Goal: Transaction & Acquisition: Book appointment/travel/reservation

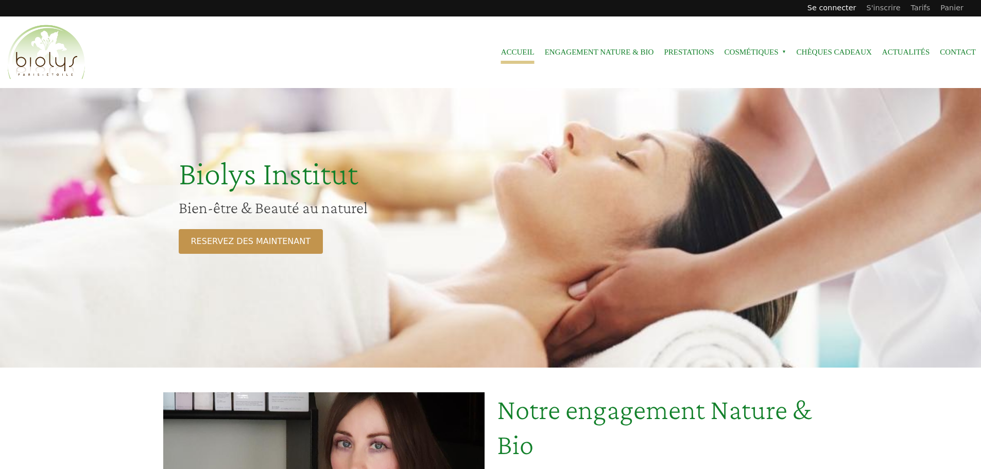
click at [832, 7] on link "Se connecter" at bounding box center [831, 8] width 59 height 16
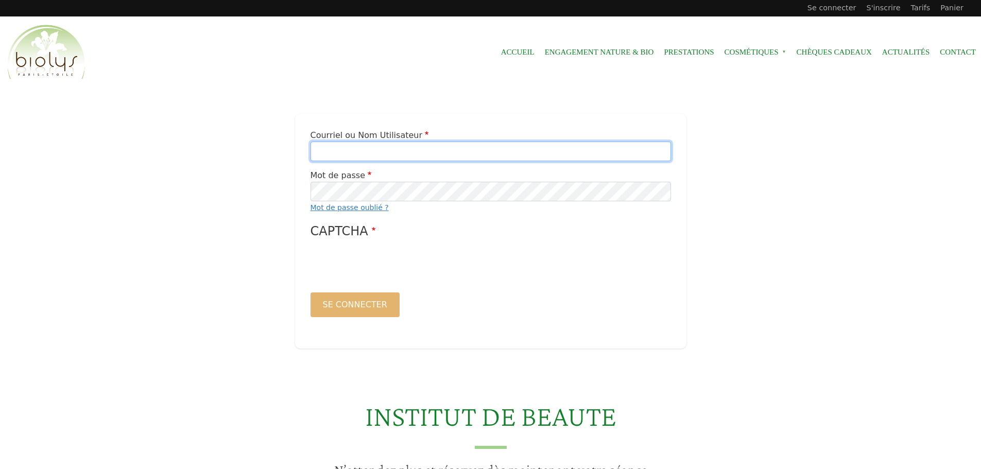
type input "**********"
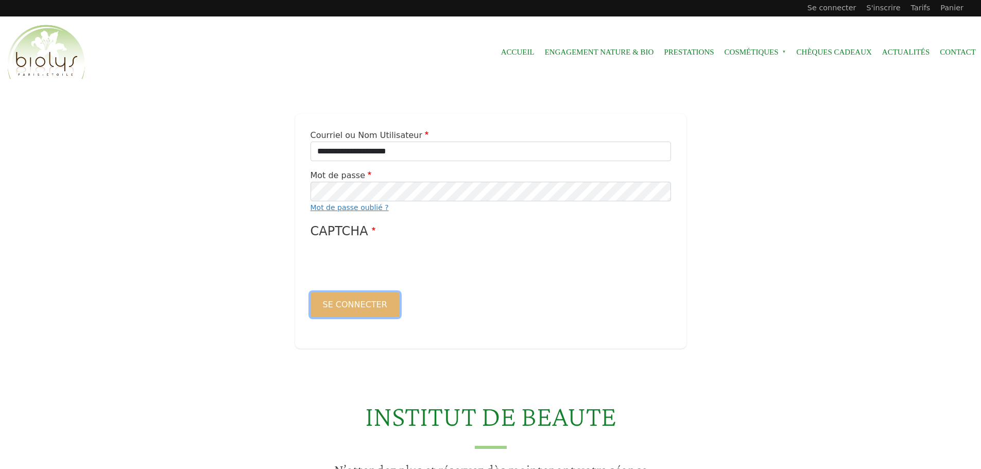
click at [356, 310] on button "Se connecter" at bounding box center [355, 305] width 89 height 25
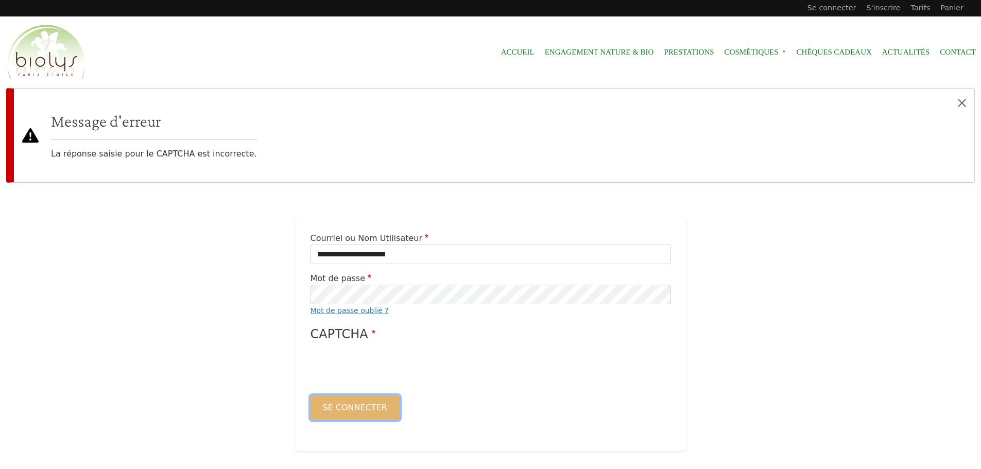
click at [345, 404] on button "Se connecter" at bounding box center [355, 408] width 89 height 25
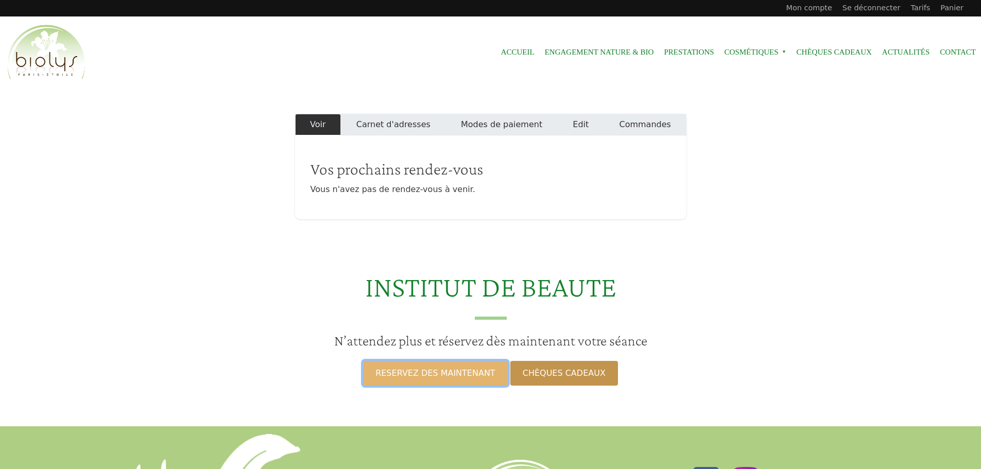
click at [472, 381] on link "RESERVEZ DES MAINTENANT" at bounding box center [435, 373] width 144 height 25
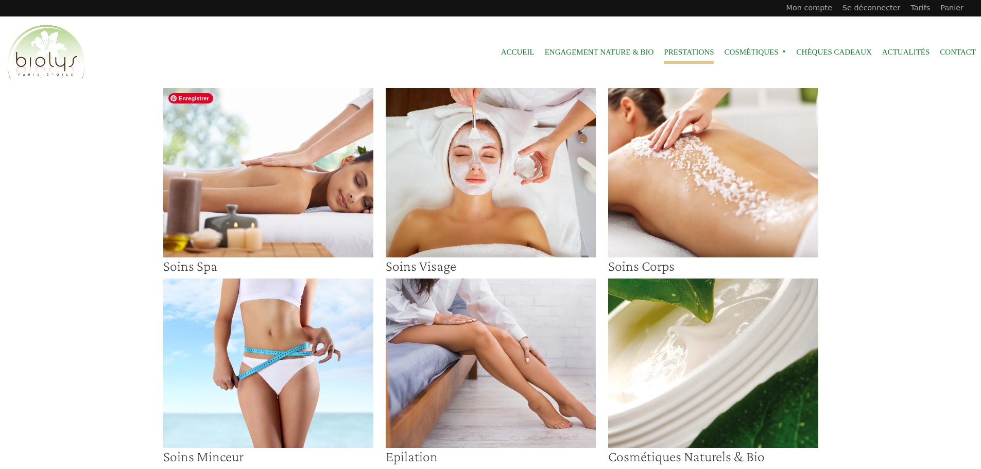
click at [301, 168] on img at bounding box center [268, 172] width 210 height 169
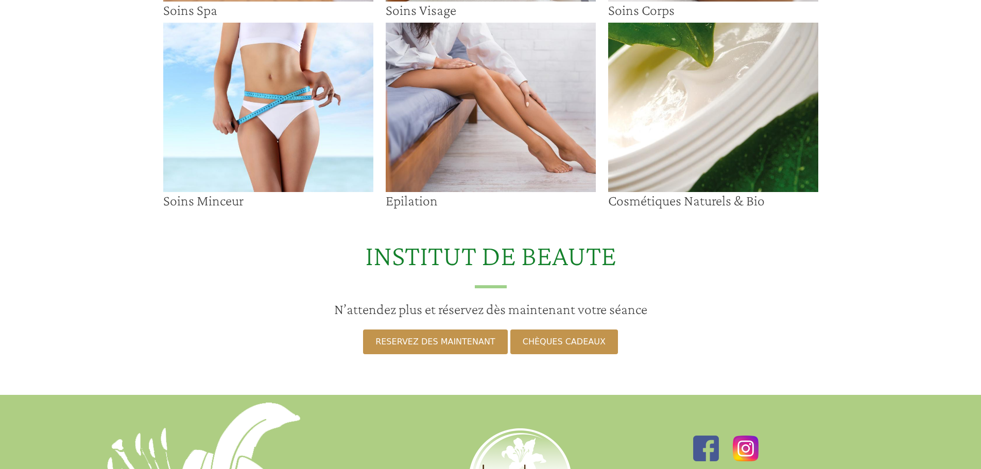
scroll to position [258, 0]
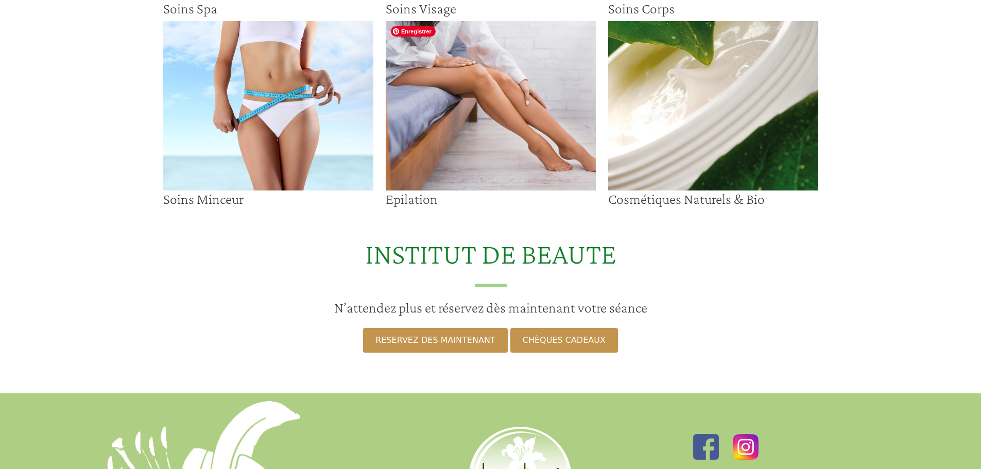
click at [450, 125] on img at bounding box center [491, 105] width 210 height 169
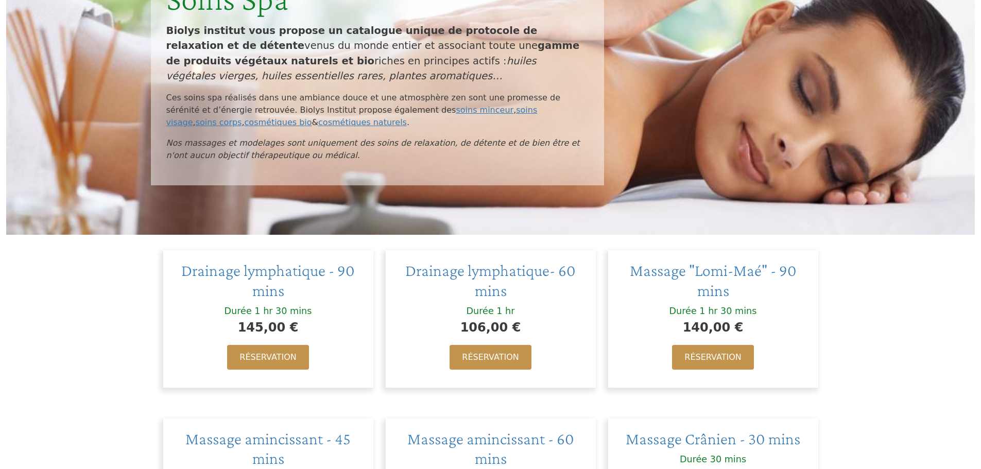
scroll to position [206, 0]
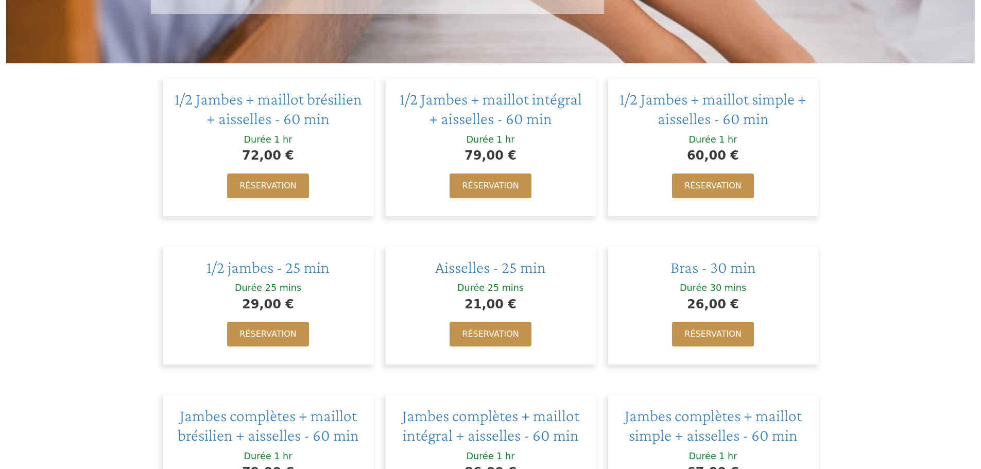
scroll to position [206, 0]
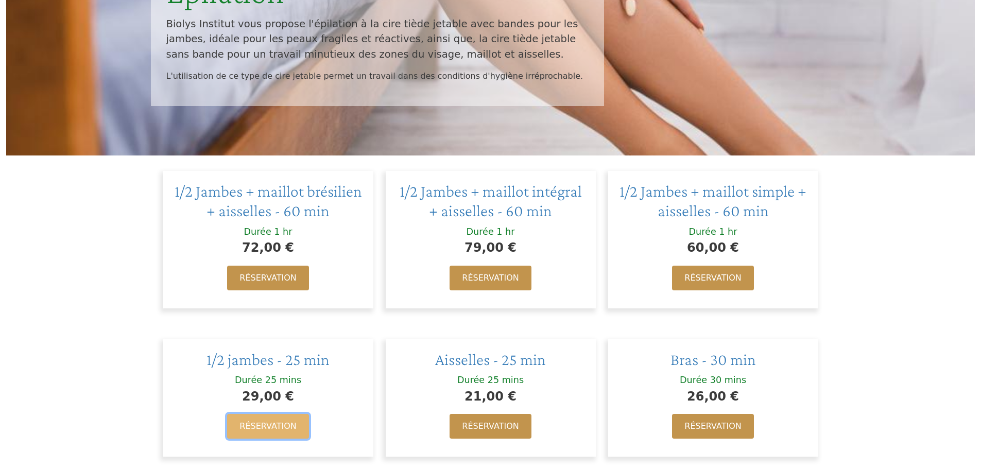
click at [293, 428] on link "Réservation" at bounding box center [267, 426] width 81 height 25
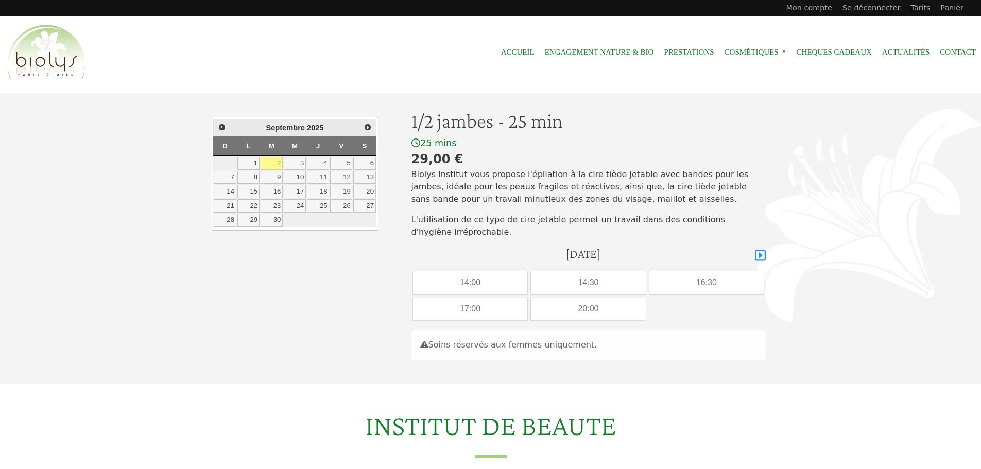
click at [761, 256] on icon at bounding box center [760, 255] width 11 height 11
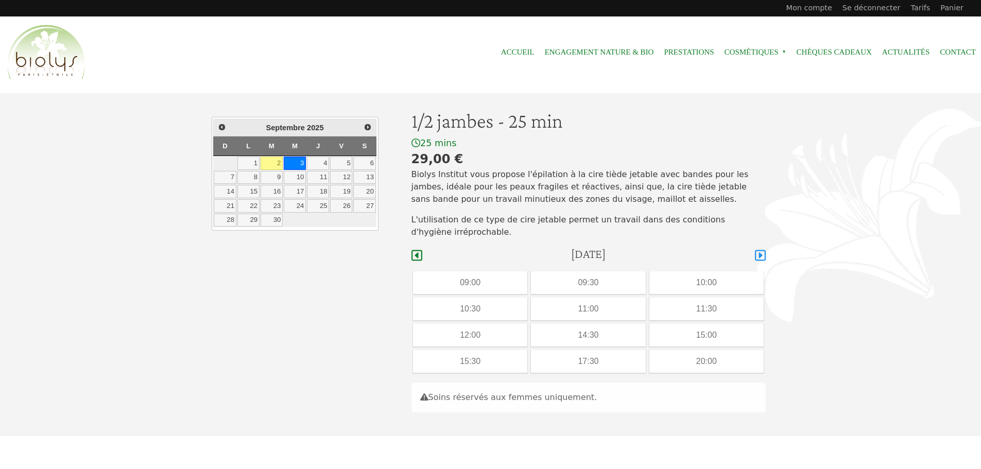
click at [761, 256] on icon at bounding box center [760, 255] width 11 height 11
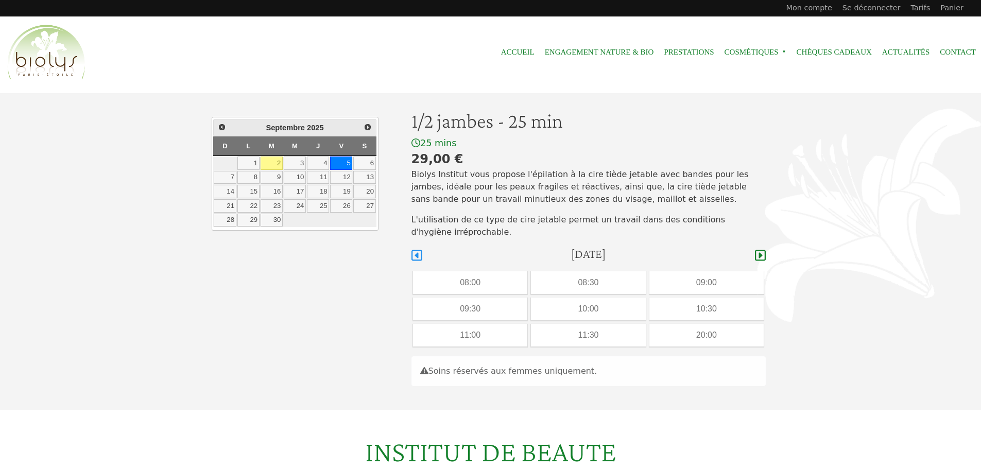
click at [418, 260] on icon at bounding box center [416, 255] width 11 height 12
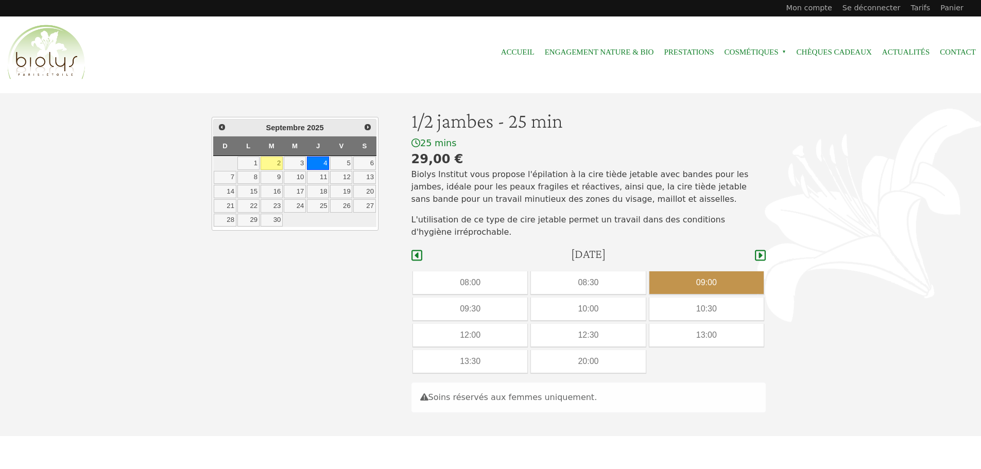
click at [702, 280] on div "09:00" at bounding box center [706, 282] width 114 height 23
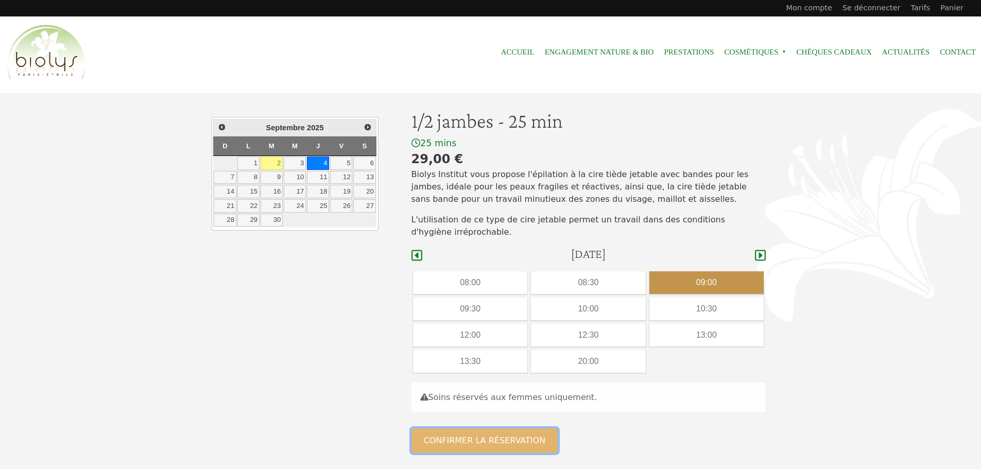
click at [506, 438] on button "Confirmer la réservation" at bounding box center [484, 440] width 147 height 25
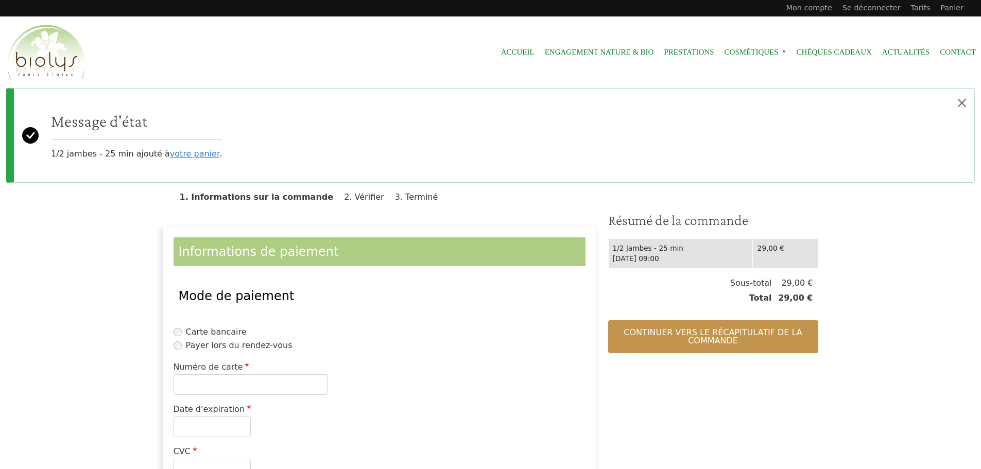
click at [249, 352] on fieldset "Mode de paiement Carte bancaire Payer lors du rendez-vous" at bounding box center [380, 317] width 412 height 71
click at [252, 348] on label "Payer lors du rendez-vous" at bounding box center [239, 345] width 107 height 12
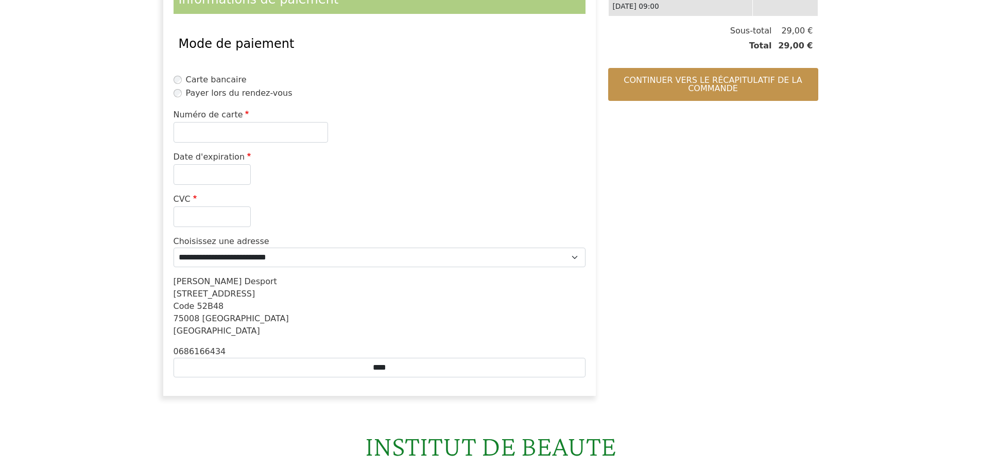
scroll to position [258, 0]
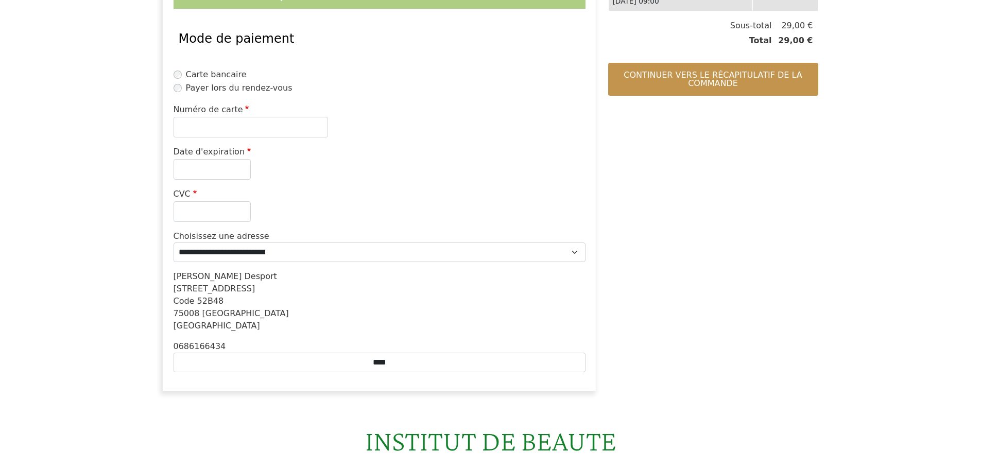
click at [258, 116] on div "Numéro de carte" at bounding box center [380, 121] width 412 height 34
drag, startPoint x: 368, startPoint y: 119, endPoint x: 254, endPoint y: 85, distance: 118.6
click at [368, 119] on div "Numéro de carte" at bounding box center [380, 121] width 412 height 34
click at [221, 75] on label "Carte bancaire" at bounding box center [216, 74] width 61 height 12
click at [221, 88] on label "Payer lors du rendez-vous" at bounding box center [239, 88] width 107 height 12
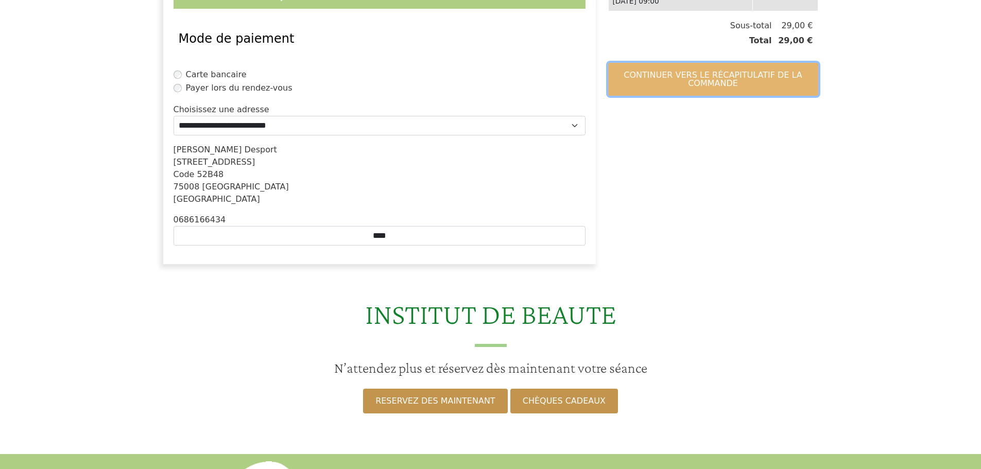
click at [679, 90] on button "Continuer vers le récapitulatif de la commande" at bounding box center [713, 79] width 210 height 33
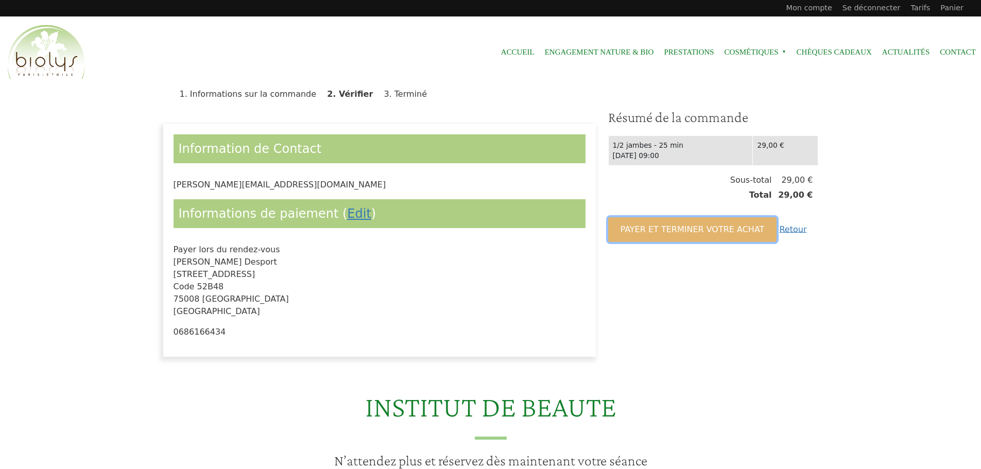
click at [716, 228] on button "Payer et terminer votre achat" at bounding box center [692, 229] width 169 height 25
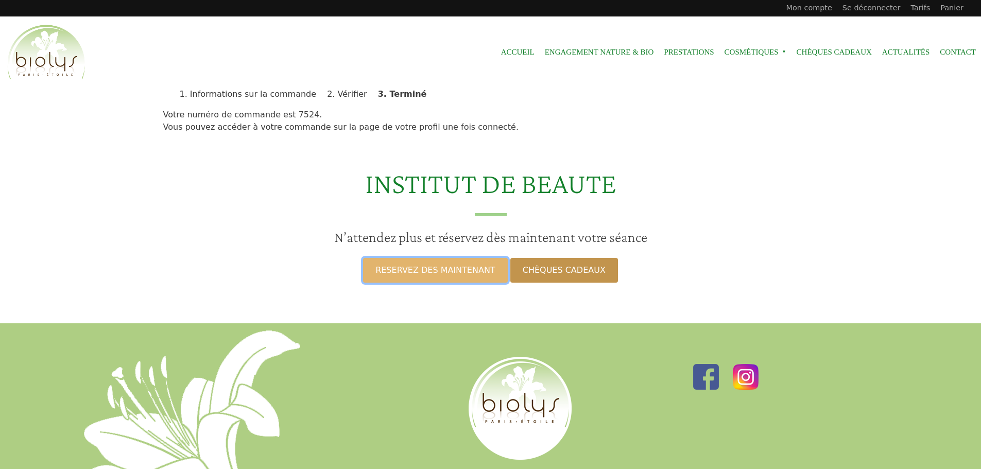
click at [445, 271] on link "RESERVEZ DES MAINTENANT" at bounding box center [435, 270] width 144 height 25
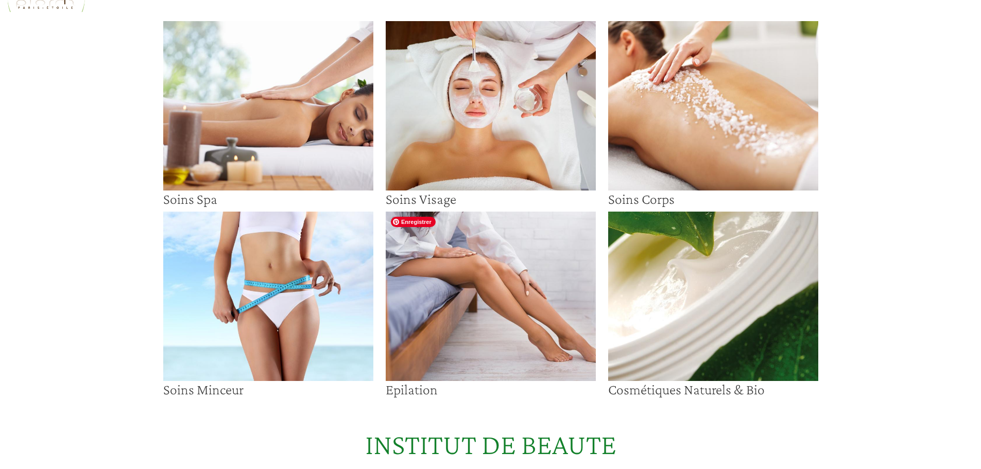
scroll to position [155, 0]
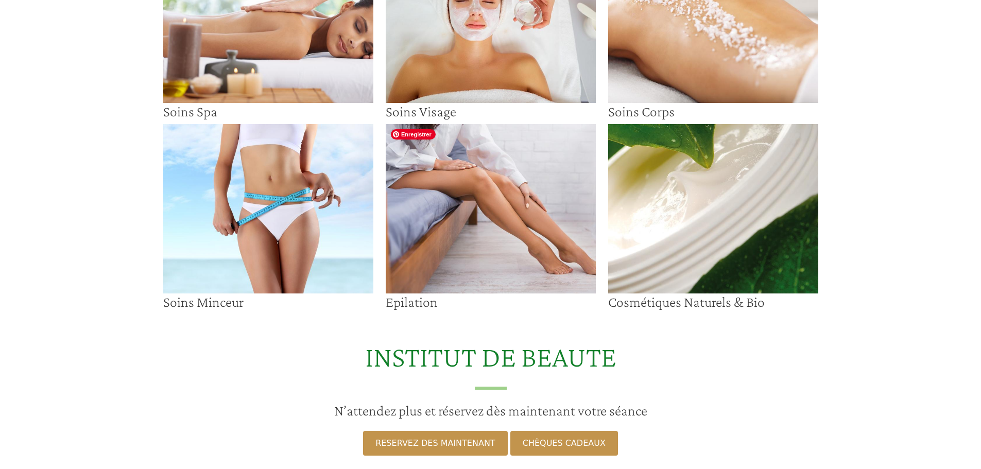
click at [520, 197] on img at bounding box center [491, 208] width 210 height 169
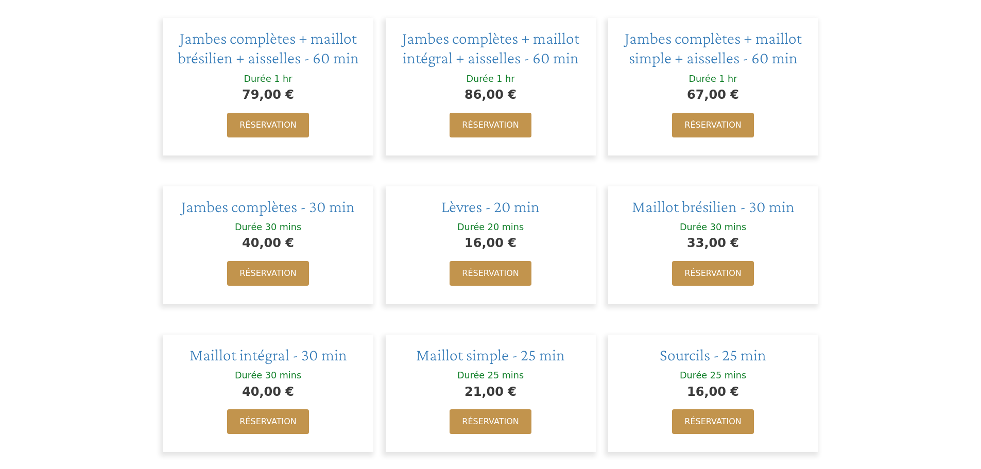
scroll to position [670, 0]
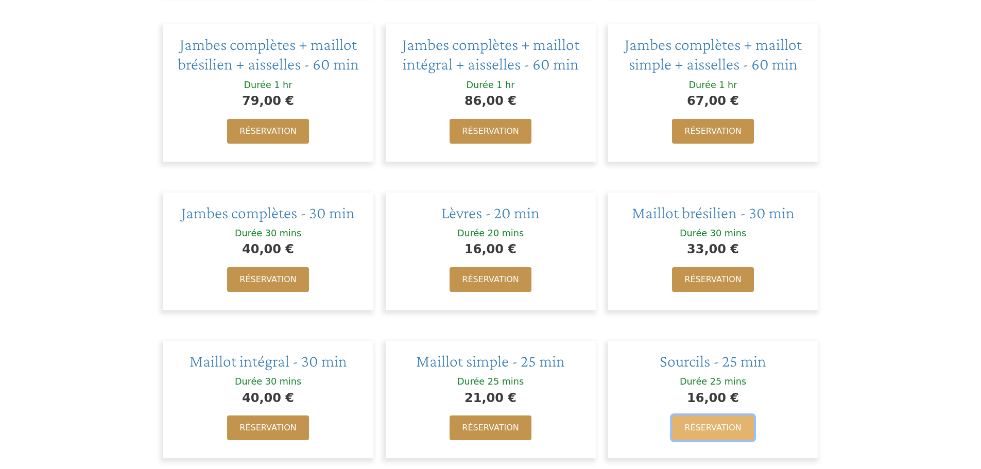
click at [716, 434] on link "Réservation" at bounding box center [712, 428] width 81 height 25
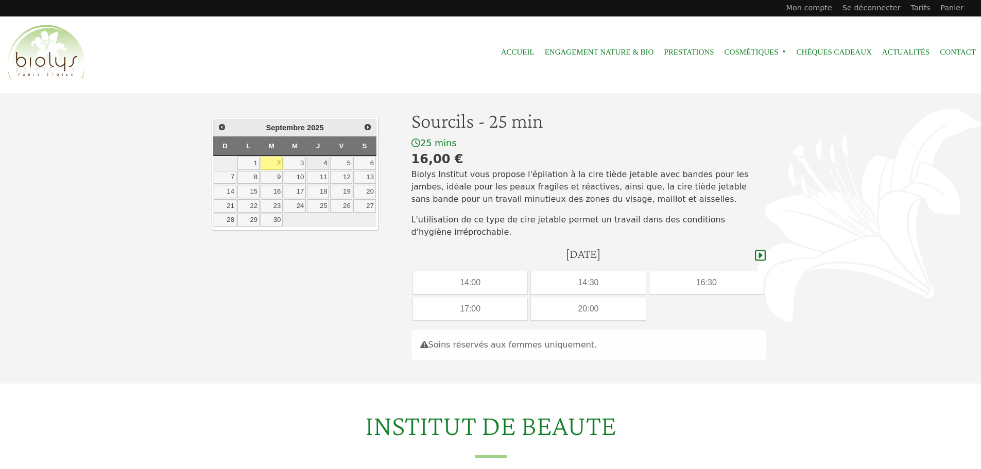
click at [322, 161] on link "4" at bounding box center [318, 163] width 22 height 13
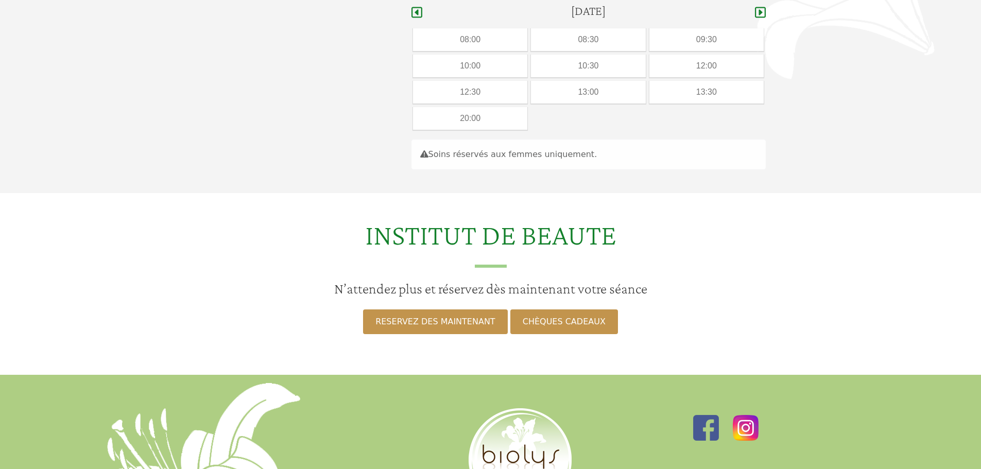
scroll to position [247, 0]
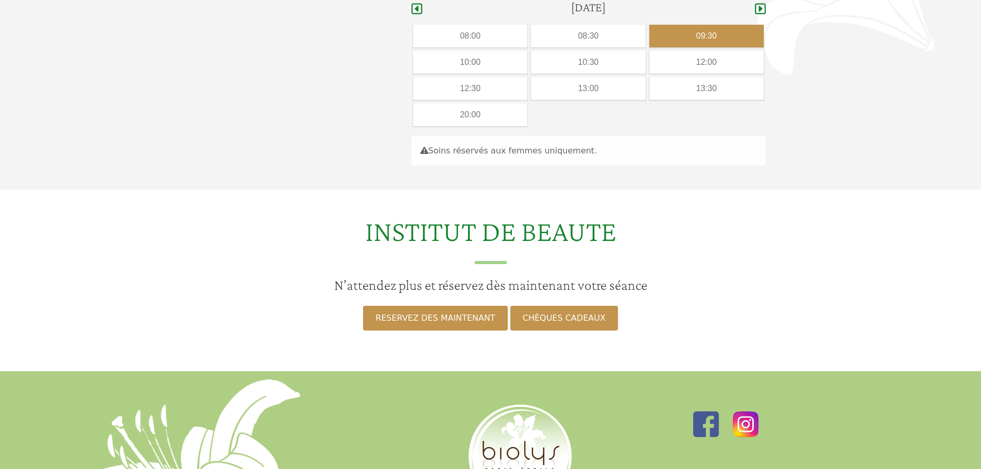
click at [717, 29] on div "09:30" at bounding box center [706, 36] width 114 height 23
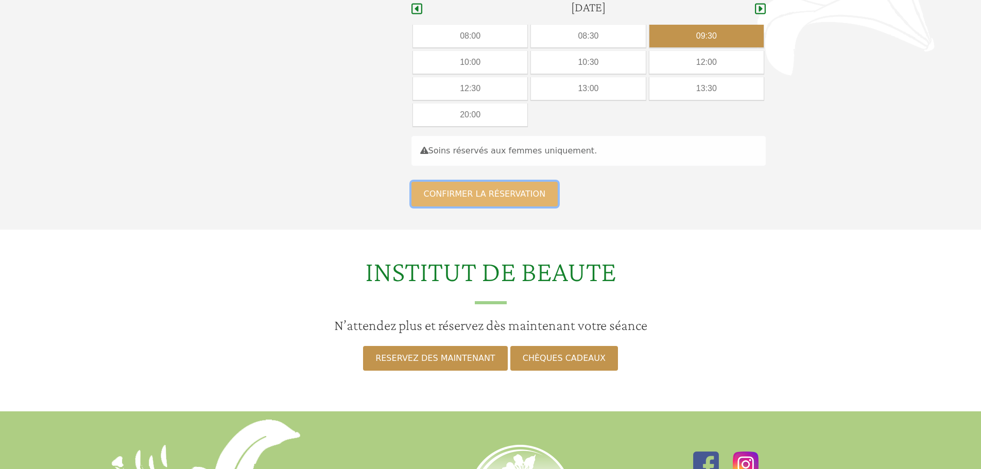
click at [511, 193] on button "Confirmer la réservation" at bounding box center [484, 194] width 147 height 25
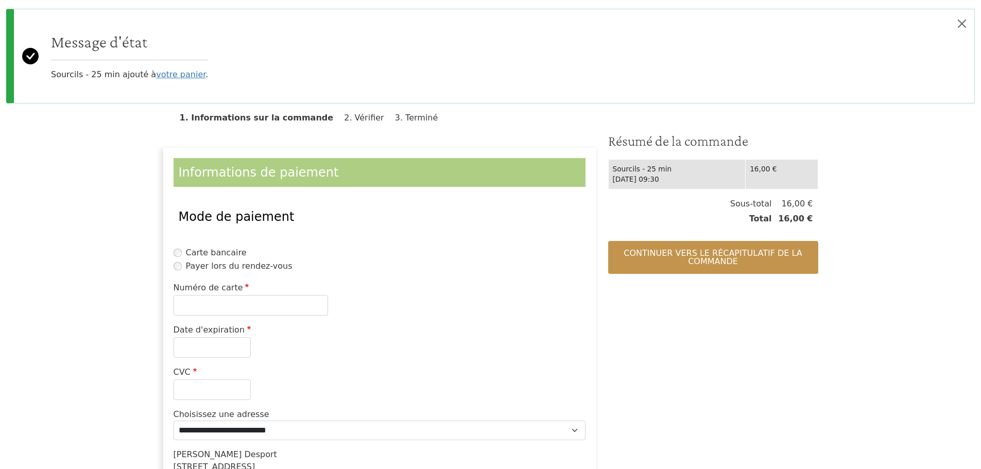
scroll to position [103, 0]
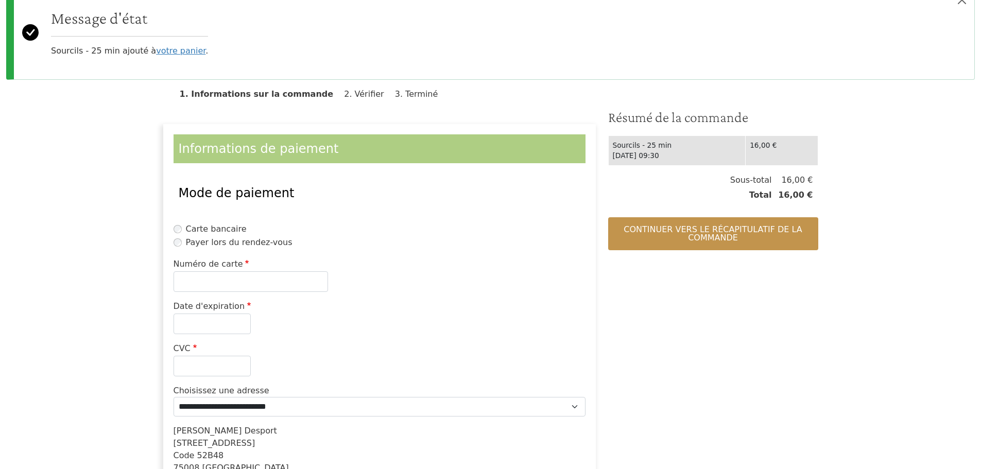
click at [264, 244] on label "Payer lors du rendez-vous" at bounding box center [239, 242] width 107 height 12
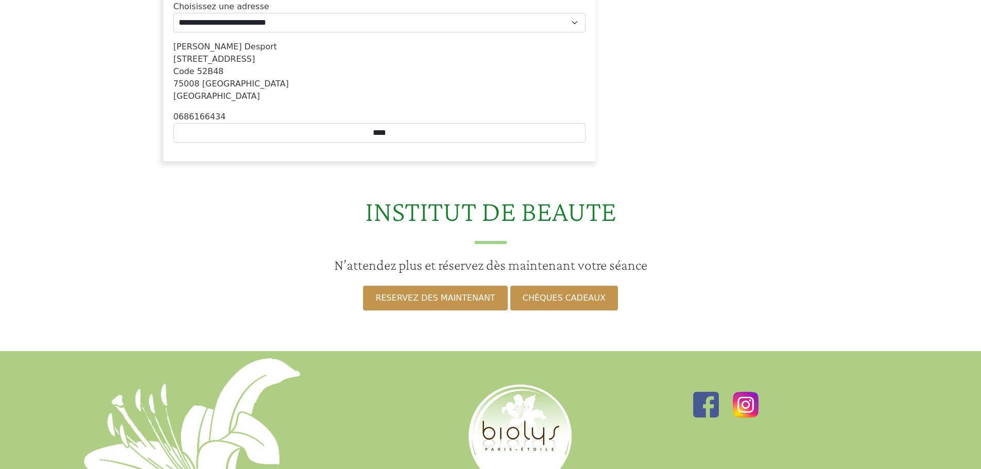
scroll to position [0, 0]
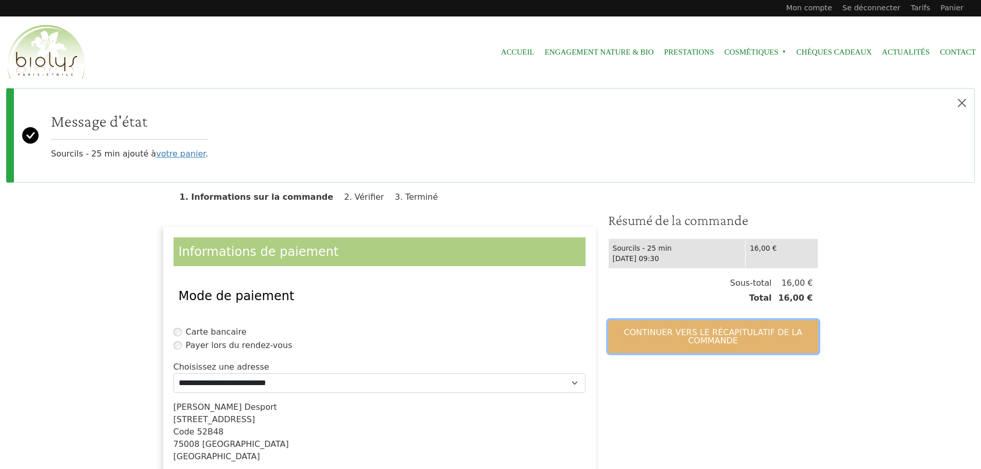
click at [715, 332] on button "Continuer vers le récapitulatif de la commande" at bounding box center [713, 336] width 210 height 33
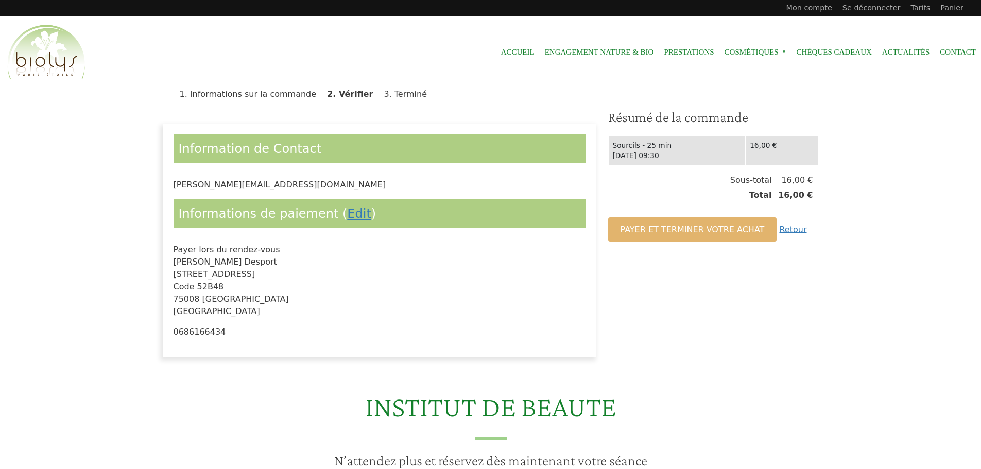
drag, startPoint x: 712, startPoint y: 244, endPoint x: 710, endPoint y: 237, distance: 6.5
click at [712, 244] on div "Payer et terminer votre achat Retour" at bounding box center [713, 230] width 210 height 40
click at [705, 219] on button "Payer et terminer votre achat" at bounding box center [692, 229] width 169 height 25
